Goal: Transaction & Acquisition: Purchase product/service

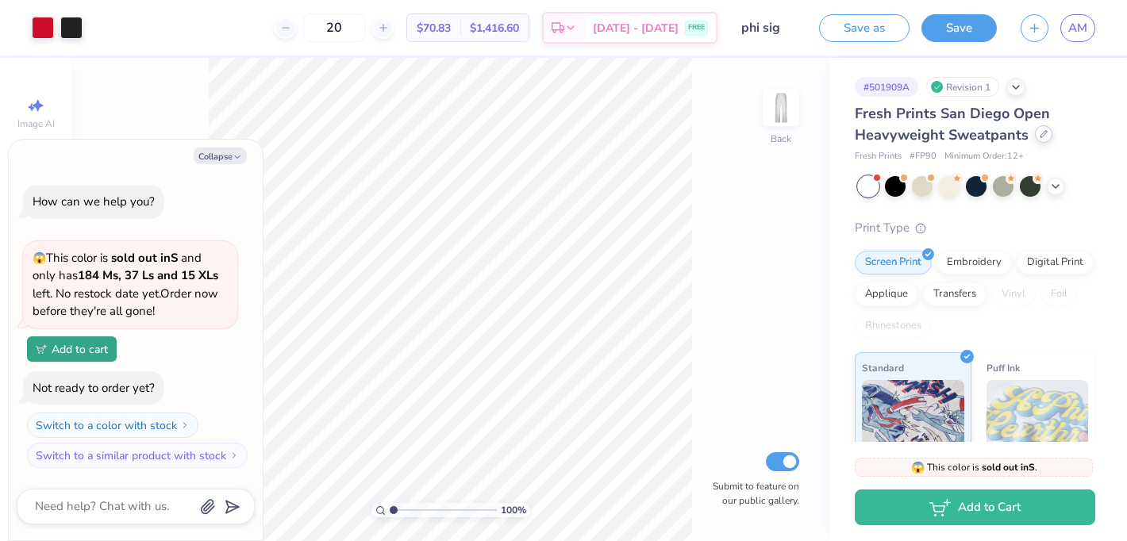
click at [1040, 132] on icon at bounding box center [1044, 134] width 8 height 8
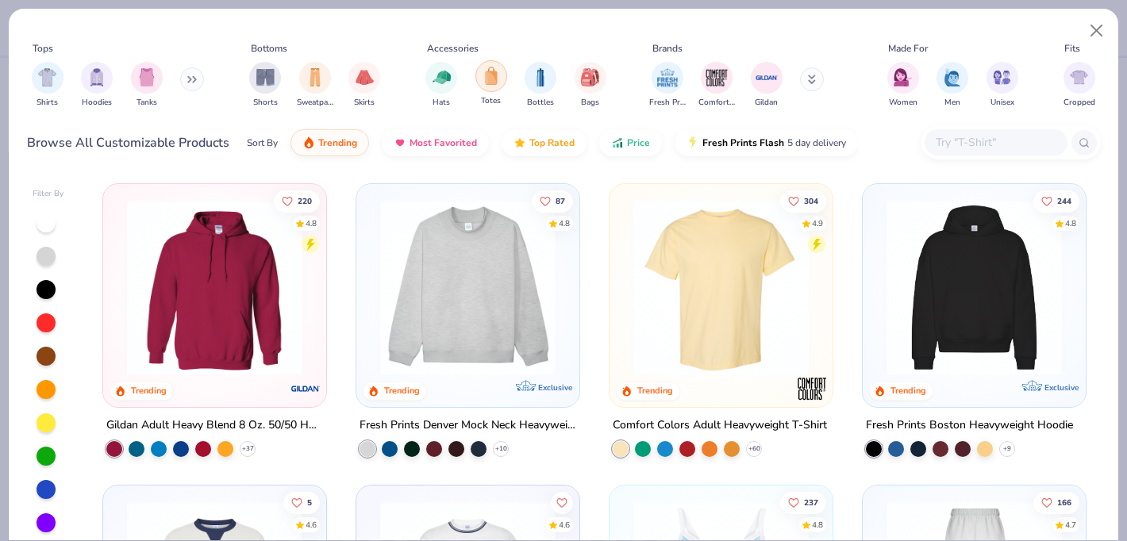
click at [502, 79] on div "filter for Totes" at bounding box center [491, 76] width 32 height 32
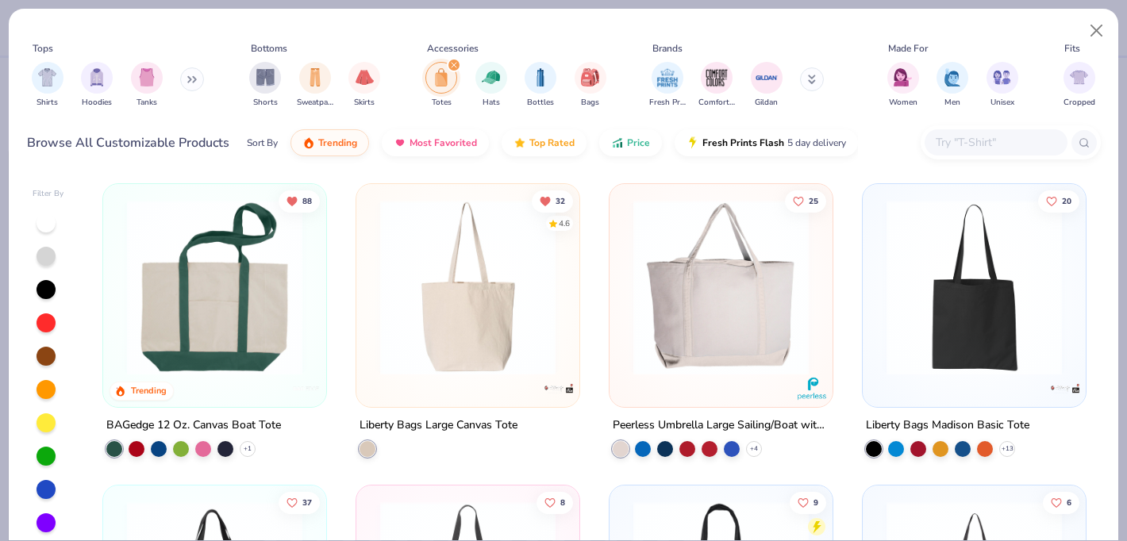
click at [989, 292] on img at bounding box center [974, 287] width 191 height 175
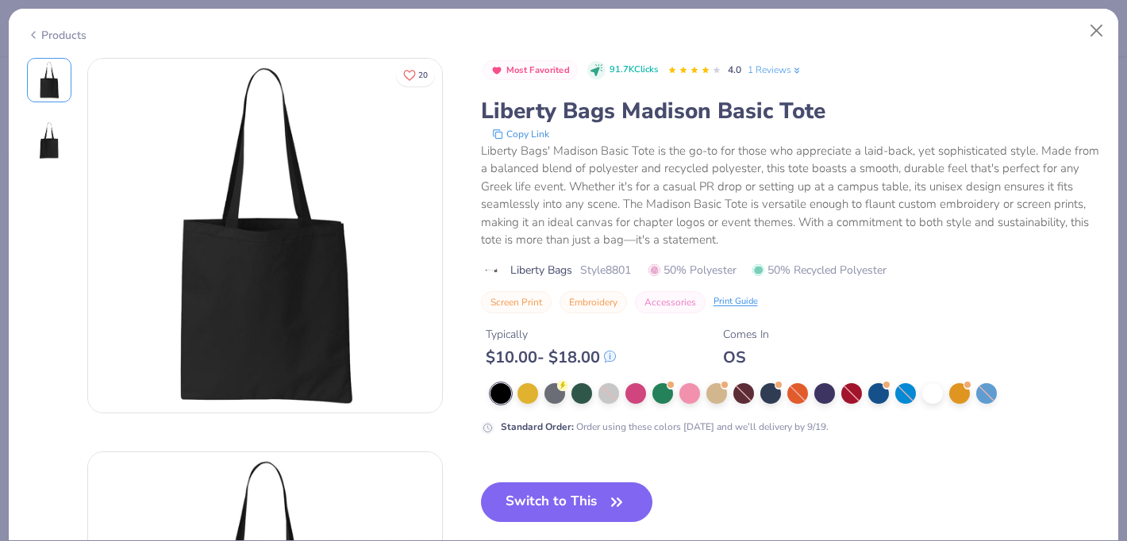
click at [729, 391] on div at bounding box center [795, 393] width 610 height 21
click at [713, 391] on div at bounding box center [716, 392] width 21 height 21
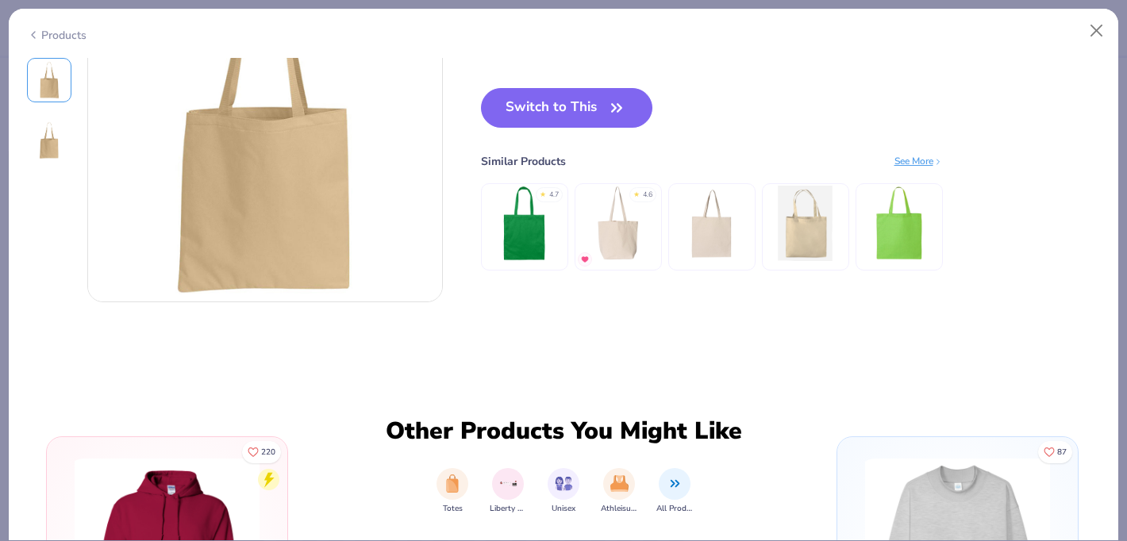
scroll to position [371, 0]
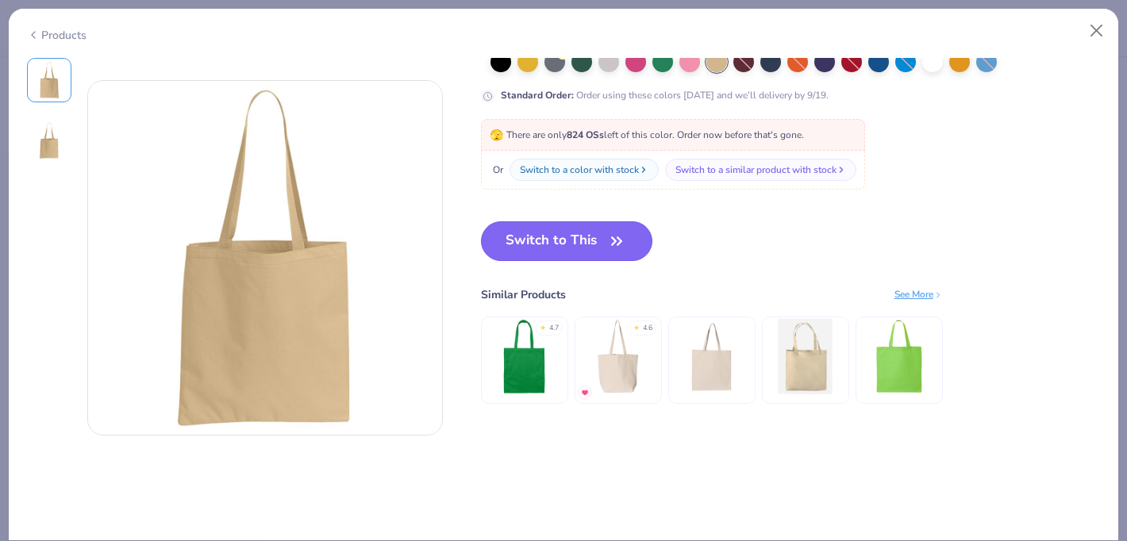
click at [573, 254] on button "Switch to This" at bounding box center [567, 241] width 172 height 40
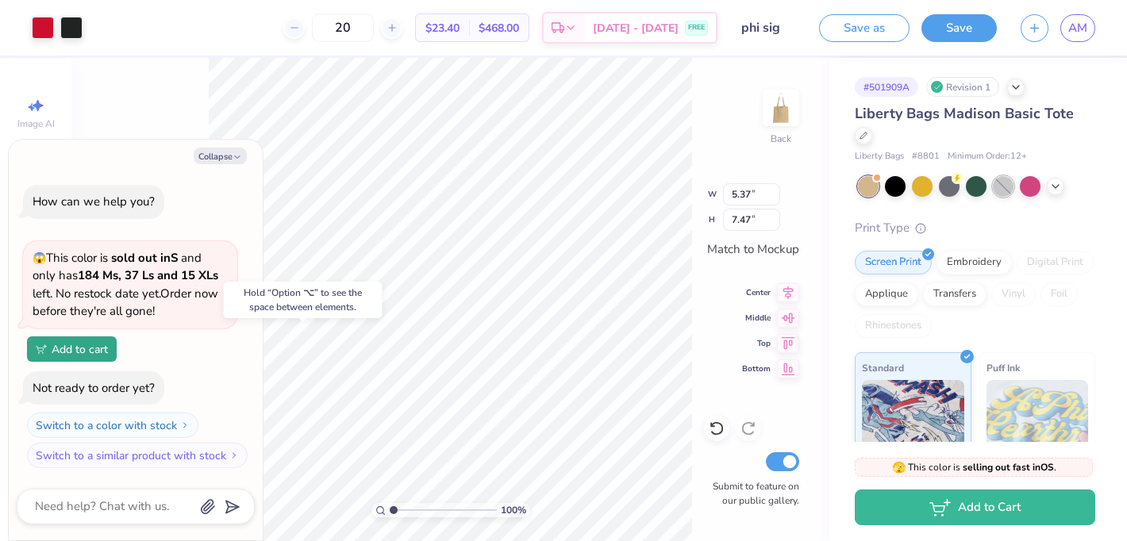
click at [994, 176] on div at bounding box center [1003, 186] width 21 height 21
click at [1055, 183] on polyline at bounding box center [1055, 184] width 6 height 3
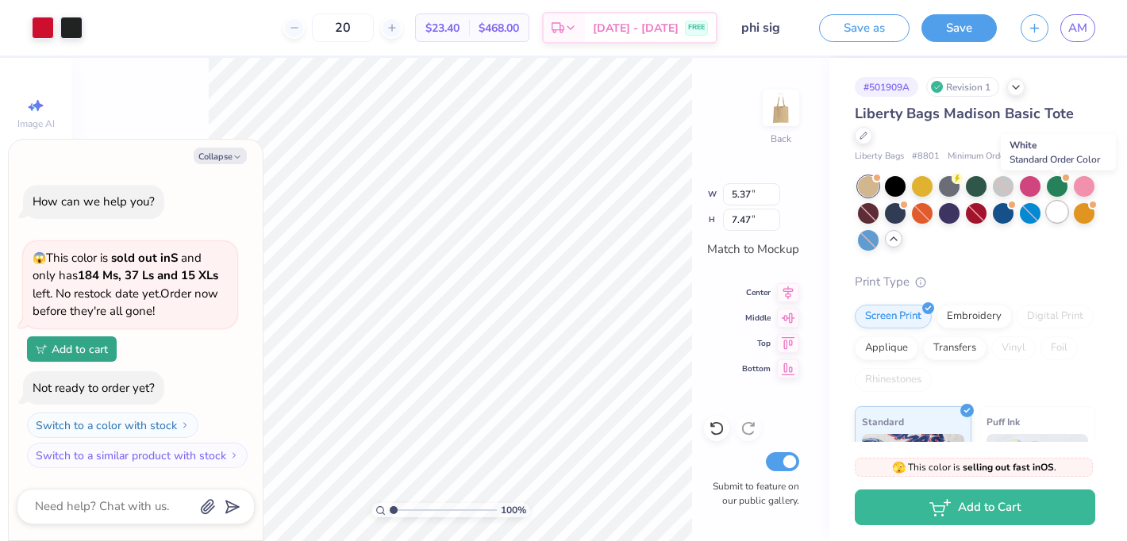
click at [1057, 202] on div at bounding box center [1057, 212] width 21 height 21
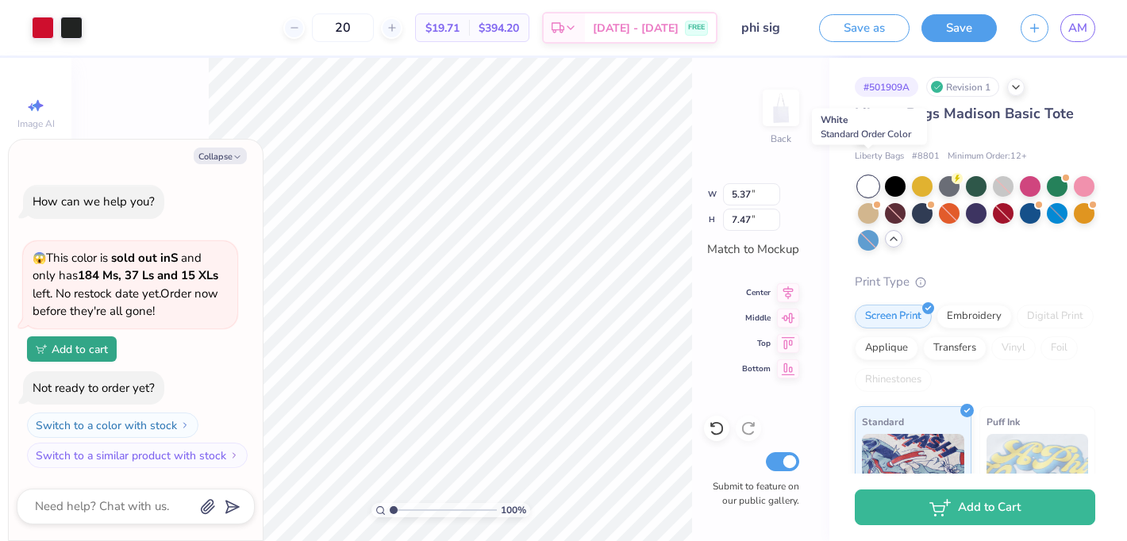
click at [867, 176] on div at bounding box center [868, 186] width 21 height 21
click at [864, 202] on div at bounding box center [868, 212] width 21 height 21
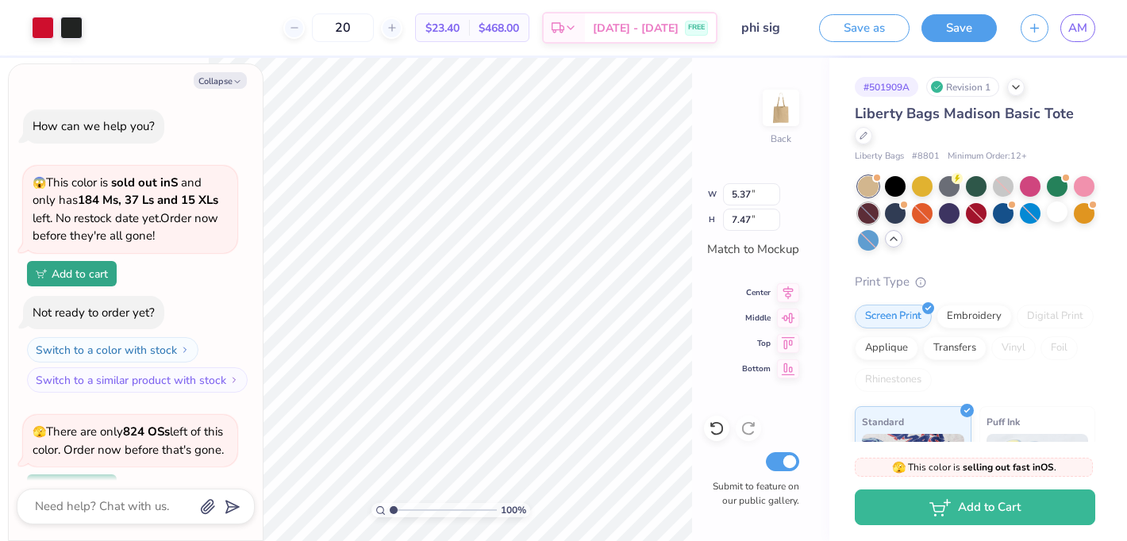
scroll to position [138, 0]
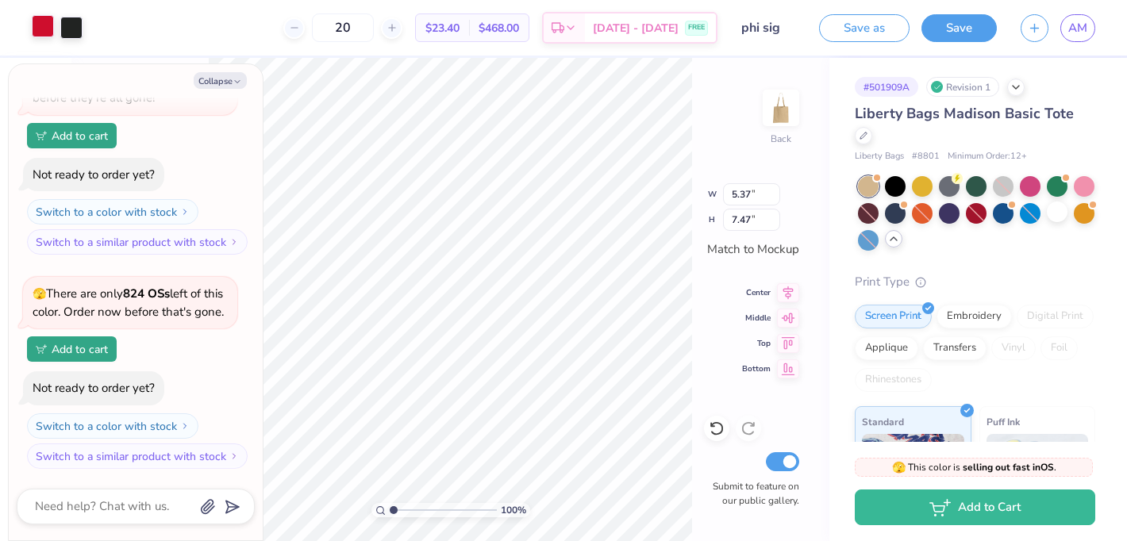
click at [41, 25] on div at bounding box center [43, 26] width 22 height 22
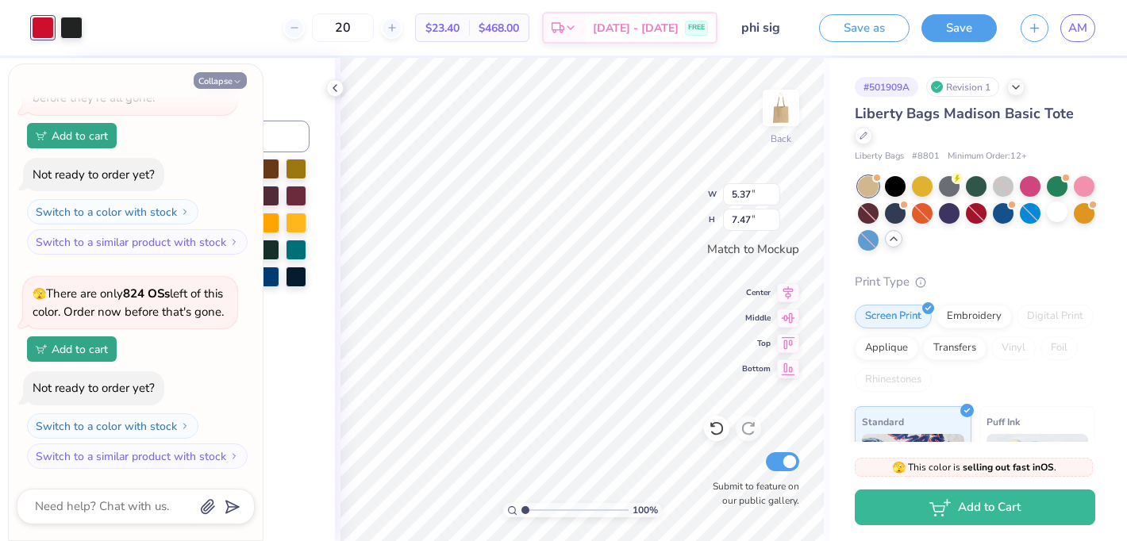
click at [218, 82] on button "Collapse" at bounding box center [220, 80] width 53 height 17
type textarea "x"
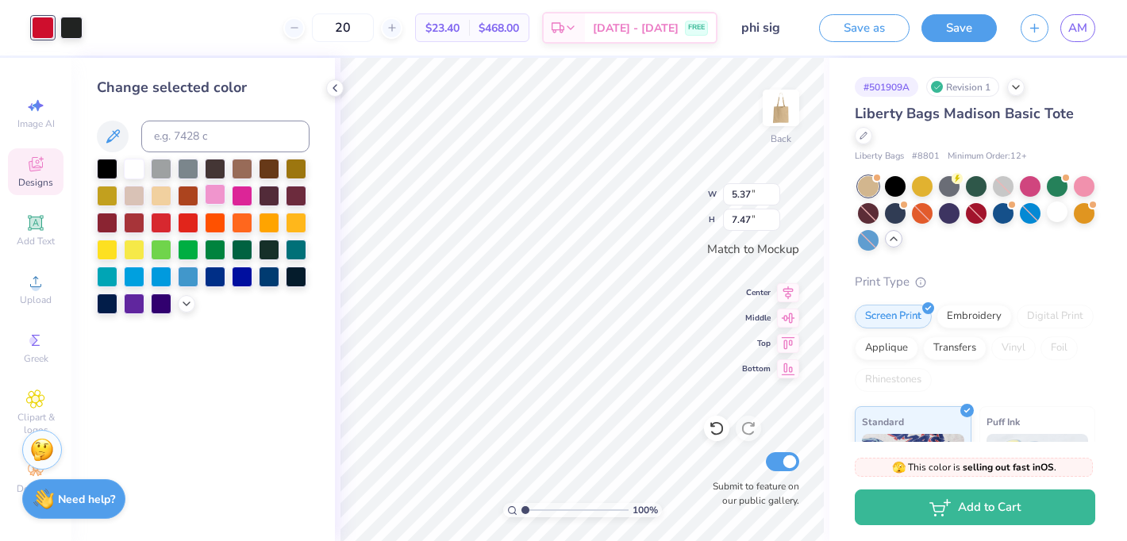
click at [212, 195] on div at bounding box center [215, 194] width 21 height 21
click at [139, 172] on div at bounding box center [134, 167] width 21 height 21
click at [106, 222] on div at bounding box center [107, 221] width 21 height 21
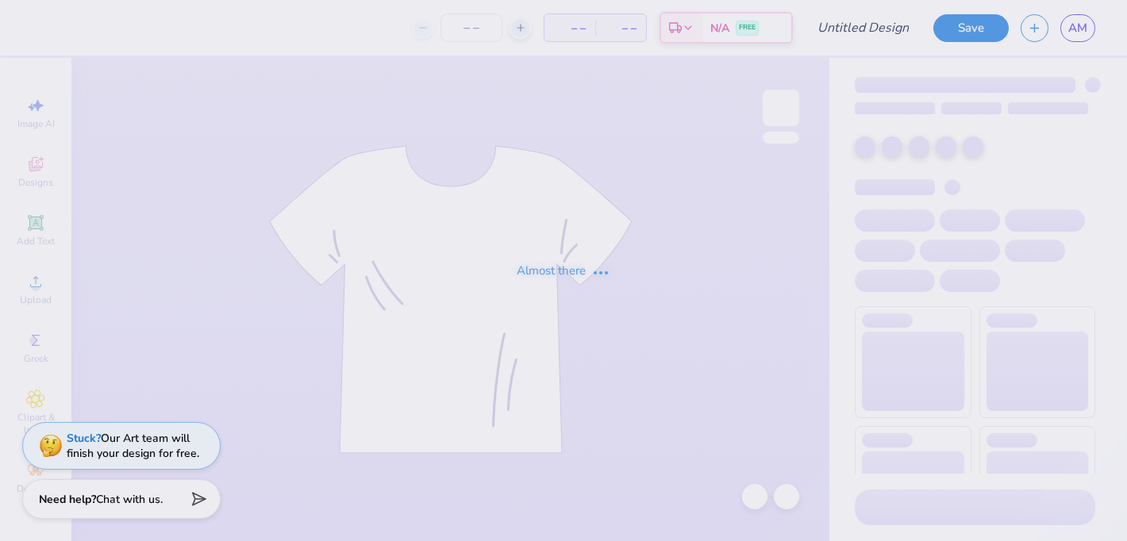
type input "Phi Sig Small Item"
type input "50"
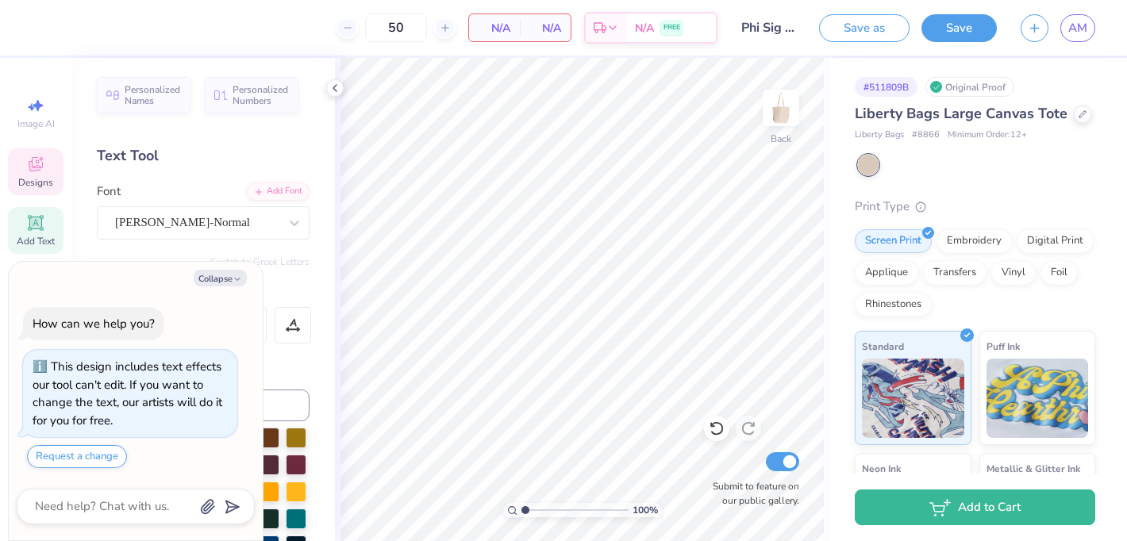
click at [18, 164] on div "Designs" at bounding box center [36, 171] width 56 height 47
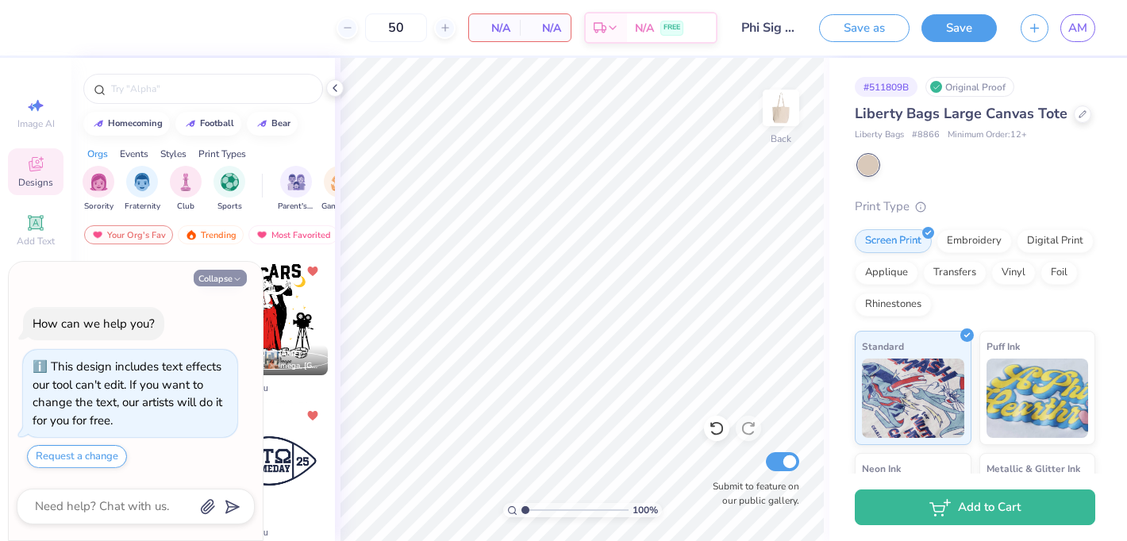
click at [230, 281] on button "Collapse" at bounding box center [220, 278] width 53 height 17
type textarea "x"
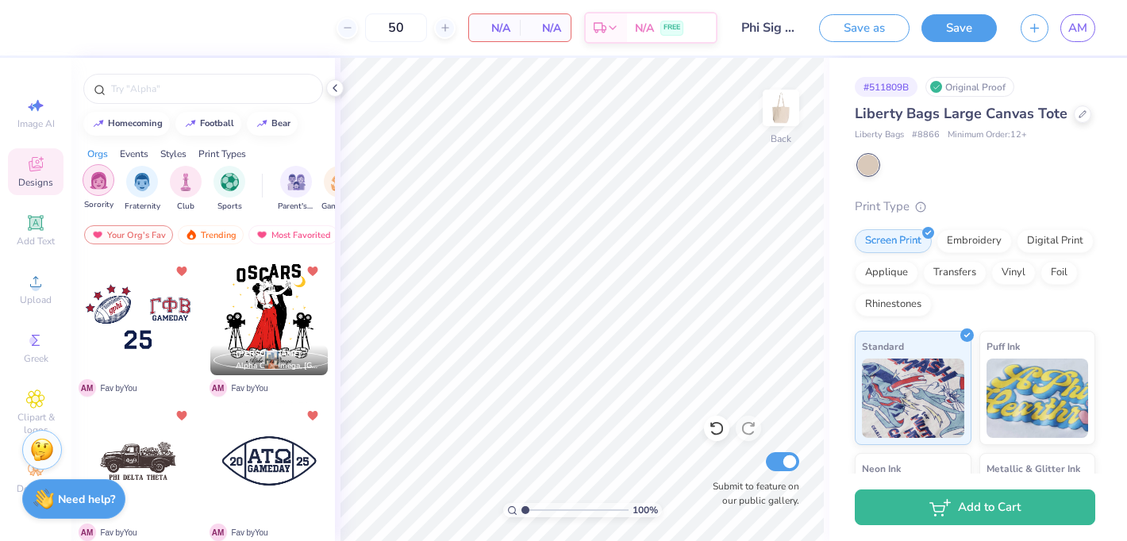
click at [106, 190] on div "filter for Sorority" at bounding box center [99, 180] width 32 height 32
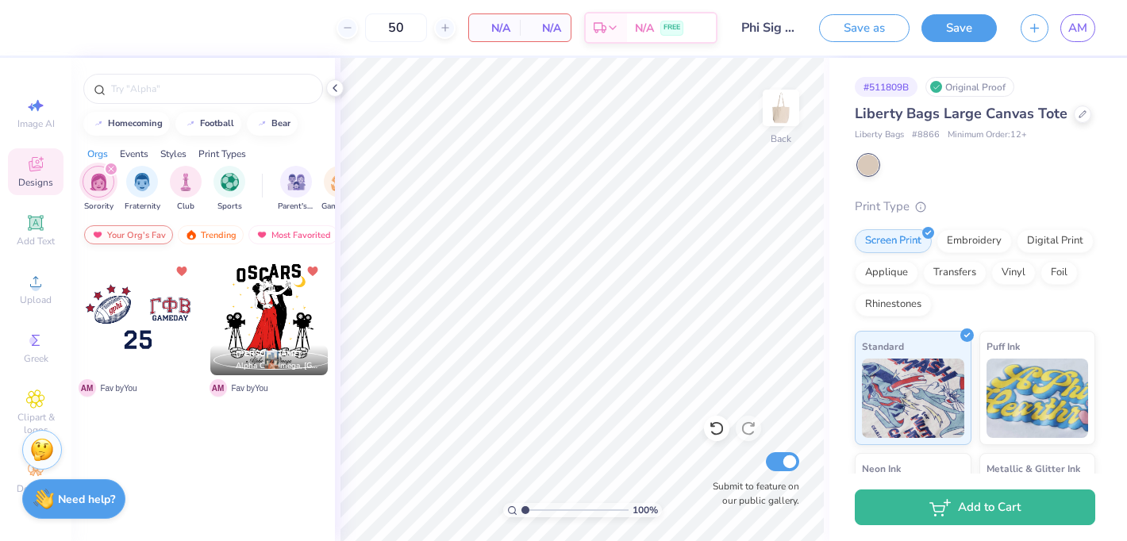
click at [131, 235] on div "Your Org's Fav" at bounding box center [128, 234] width 89 height 19
click at [229, 238] on div "Trending" at bounding box center [211, 234] width 66 height 19
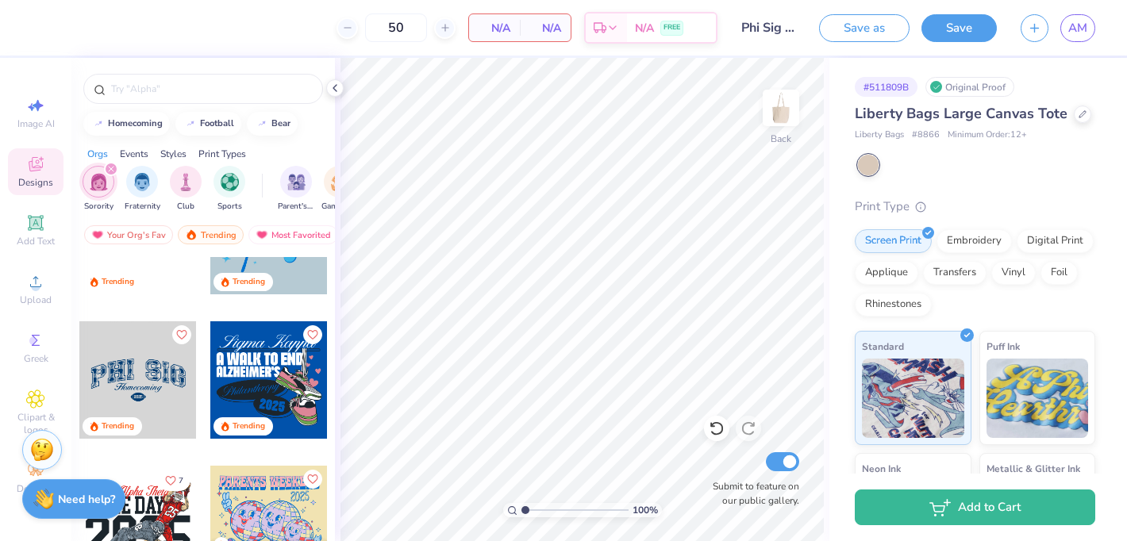
scroll to position [2641, 0]
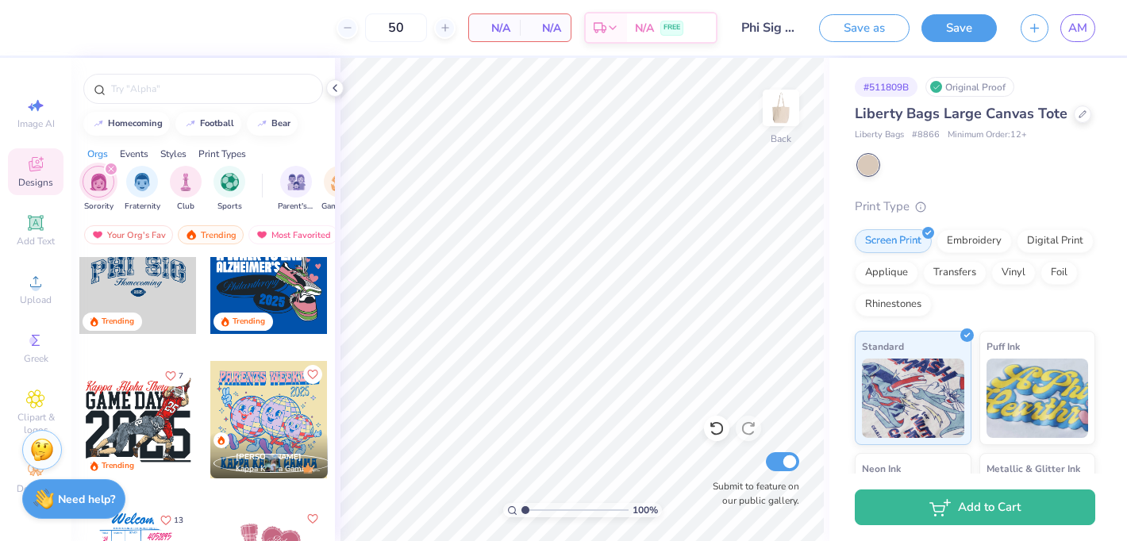
drag, startPoint x: 162, startPoint y: 301, endPoint x: 144, endPoint y: 292, distance: 19.5
click at [144, 292] on div at bounding box center [137, 275] width 117 height 117
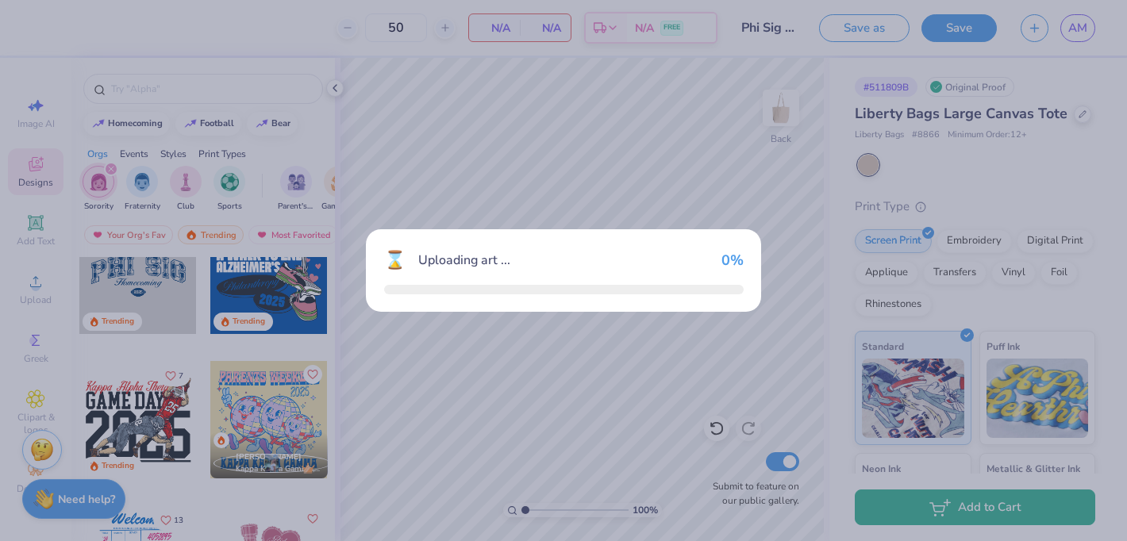
click at [144, 292] on div "⌛ Uploading art ... 0 %" at bounding box center [563, 270] width 1127 height 541
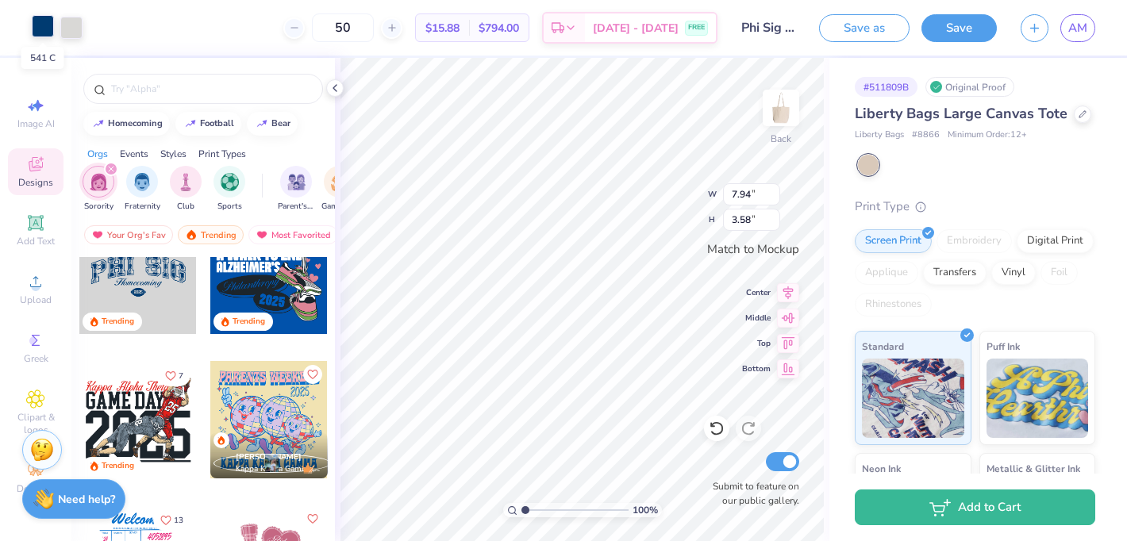
click at [41, 17] on div at bounding box center [43, 26] width 22 height 22
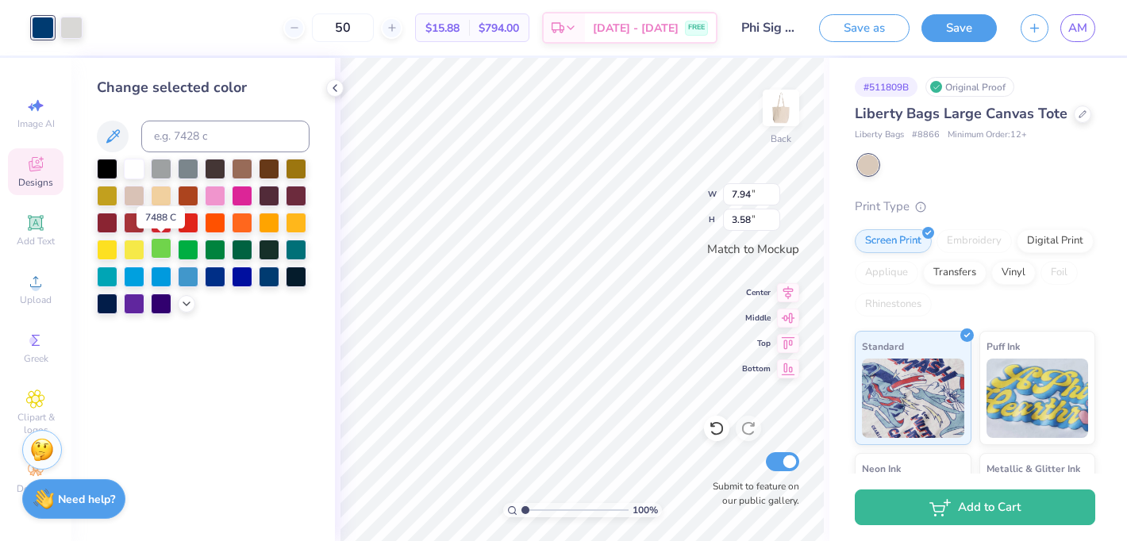
click at [165, 246] on div at bounding box center [161, 248] width 21 height 21
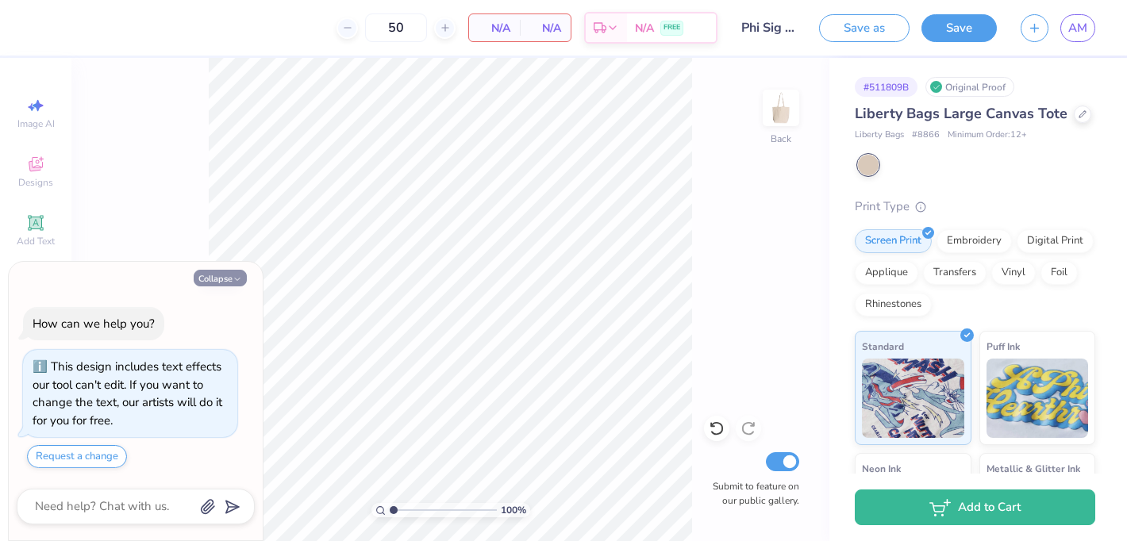
click at [214, 278] on button "Collapse" at bounding box center [220, 278] width 53 height 17
type textarea "x"
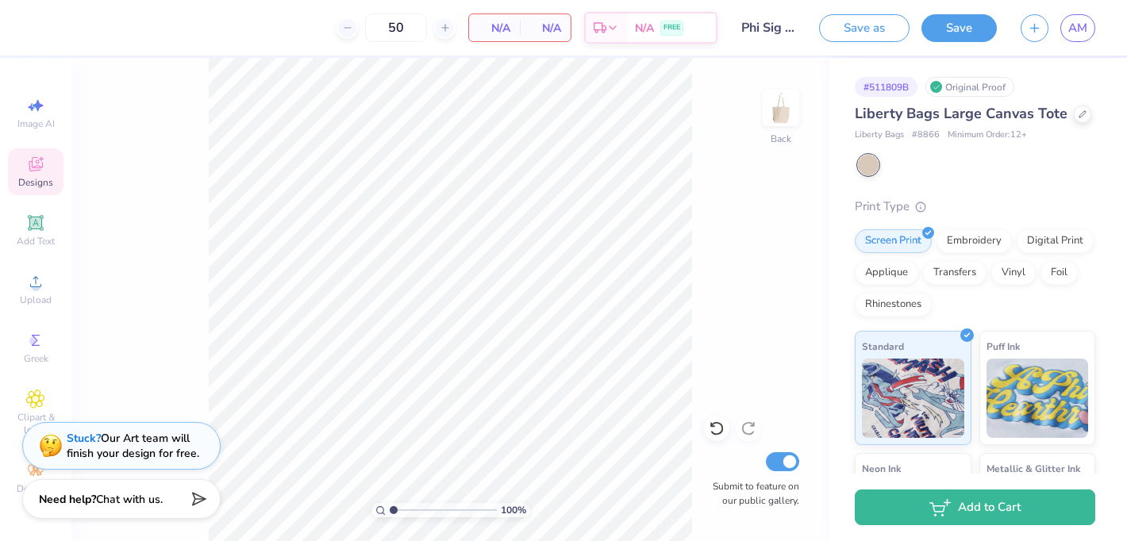
click at [8, 166] on div "Designs" at bounding box center [36, 171] width 56 height 47
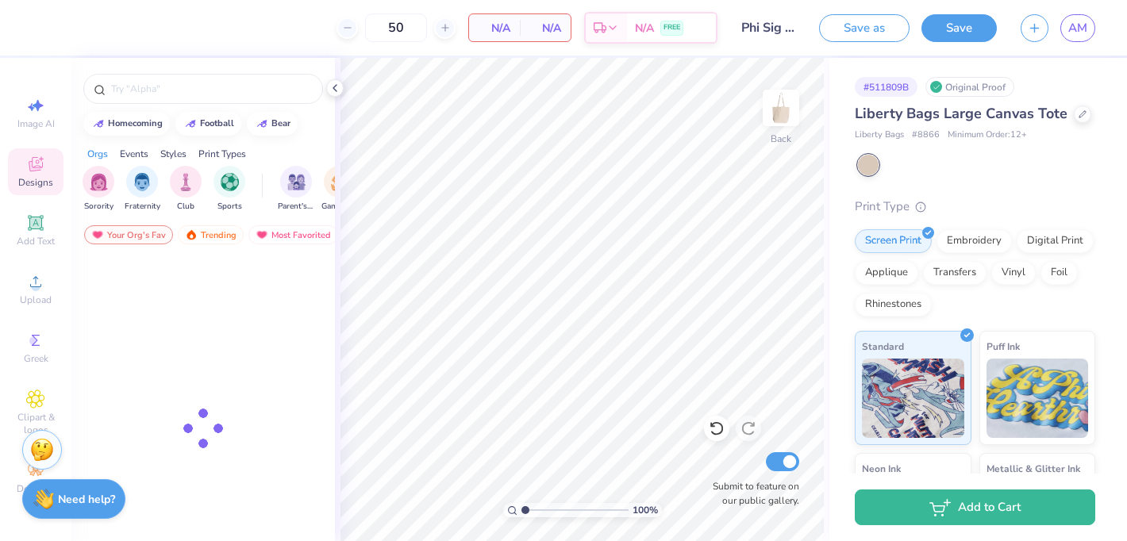
click at [29, 170] on icon at bounding box center [35, 164] width 19 height 19
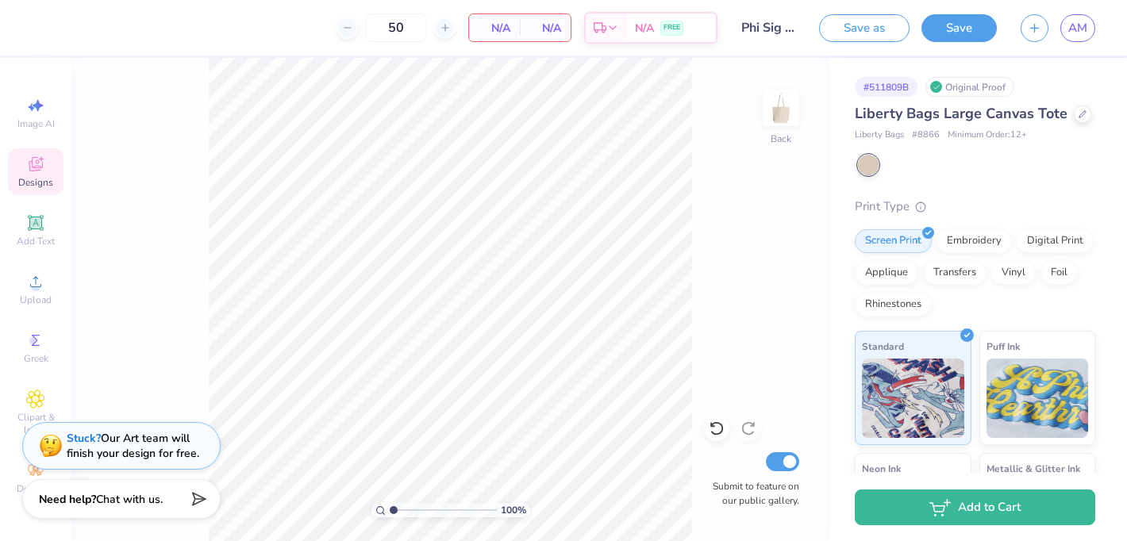
click at [29, 175] on div "Designs" at bounding box center [36, 171] width 56 height 47
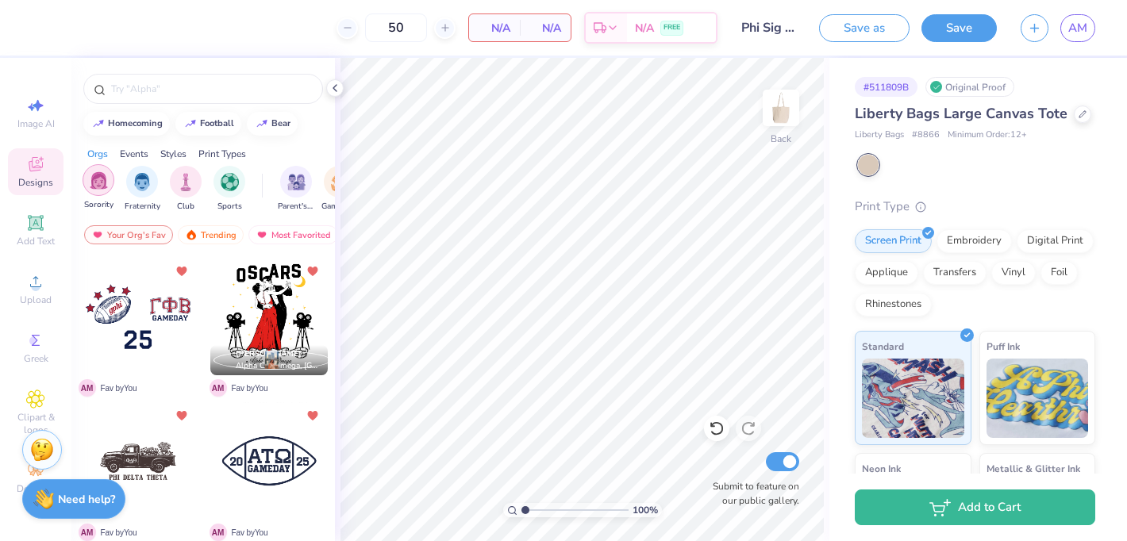
click at [106, 179] on img "filter for Sorority" at bounding box center [99, 180] width 18 height 18
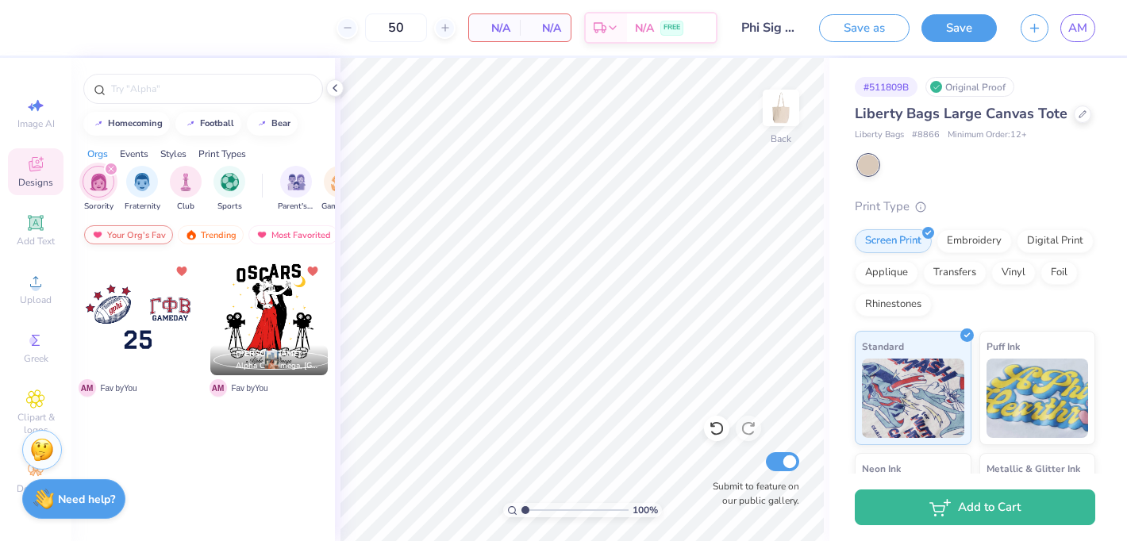
click at [143, 233] on div "Your Org's Fav" at bounding box center [128, 234] width 89 height 19
click at [214, 234] on div "Trending" at bounding box center [211, 234] width 66 height 19
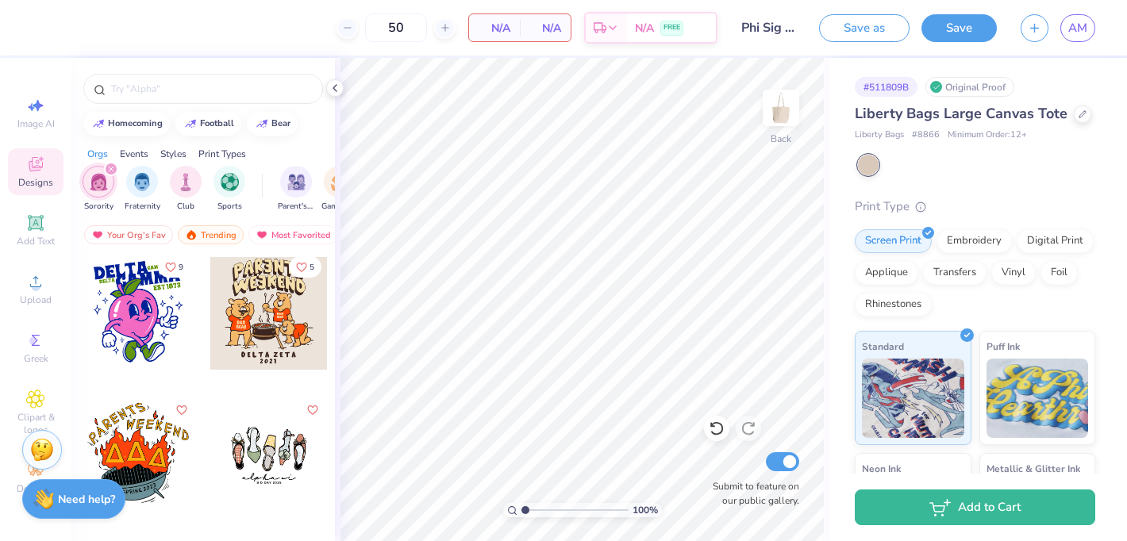
scroll to position [12516, 0]
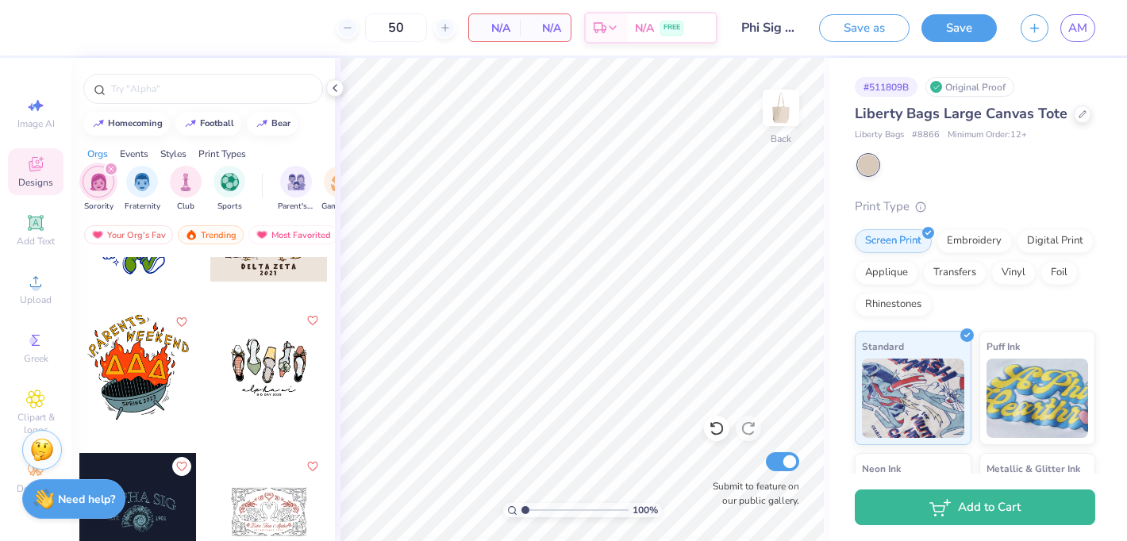
click at [313, 317] on icon "Like" at bounding box center [311, 320] width 11 height 11
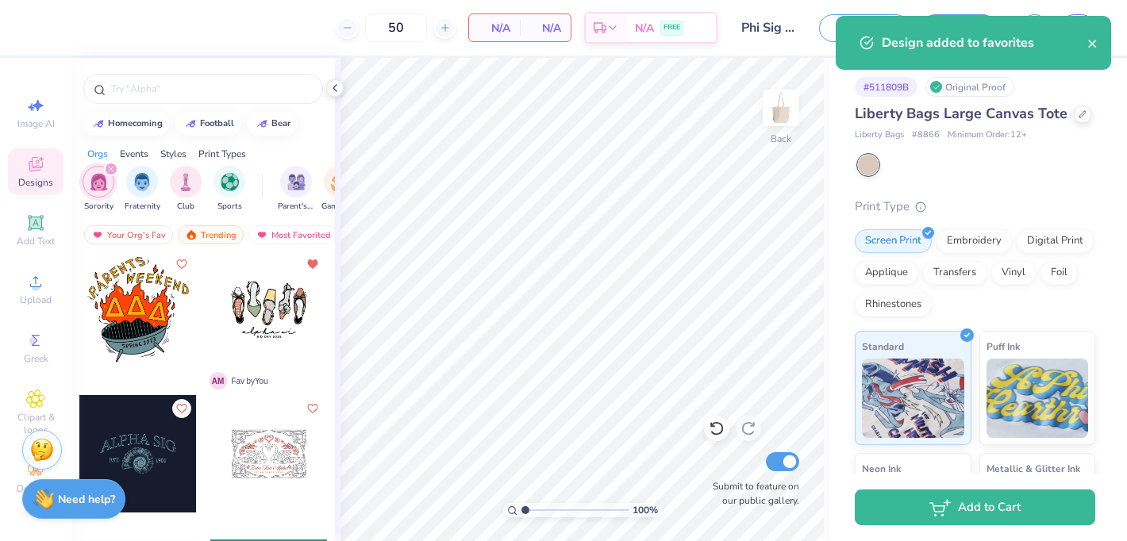
scroll to position [12569, 0]
